Goal: Information Seeking & Learning: Compare options

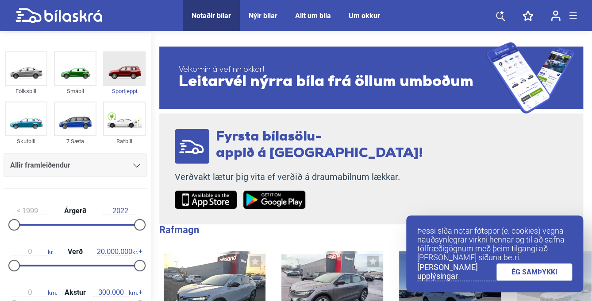
click at [129, 72] on img at bounding box center [124, 68] width 41 height 33
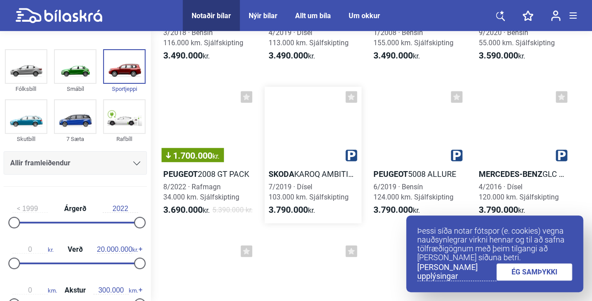
scroll to position [2568, 0]
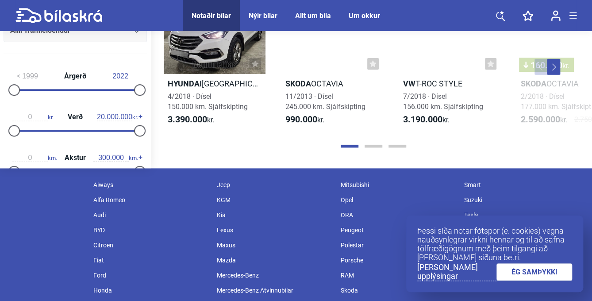
scroll to position [1063, 0]
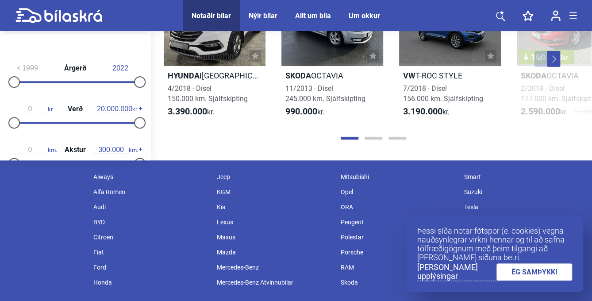
click at [222, 199] on div "Kia" at bounding box center [275, 206] width 124 height 15
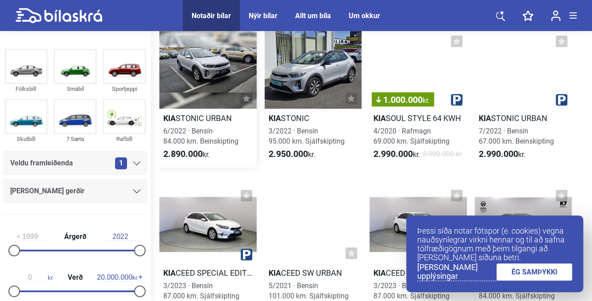
scroll to position [1771, 0]
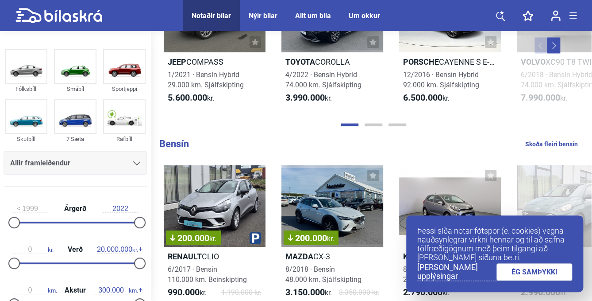
scroll to position [653, 0]
